Goal: Find specific page/section: Find specific page/section

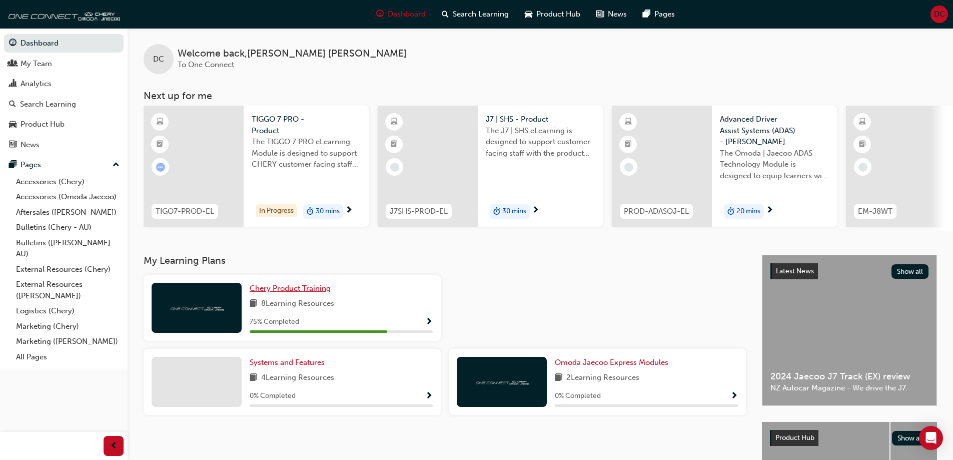
click at [305, 293] on span "Chery Product Training" at bounding box center [290, 288] width 81 height 9
click at [55, 58] on div "My Team" at bounding box center [64, 64] width 110 height 13
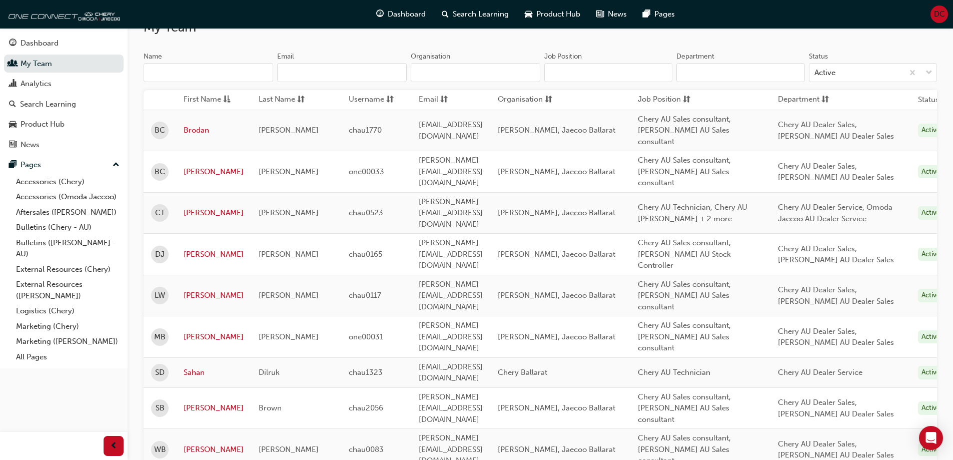
scroll to position [100, 0]
